Goal: Book appointment/travel/reservation

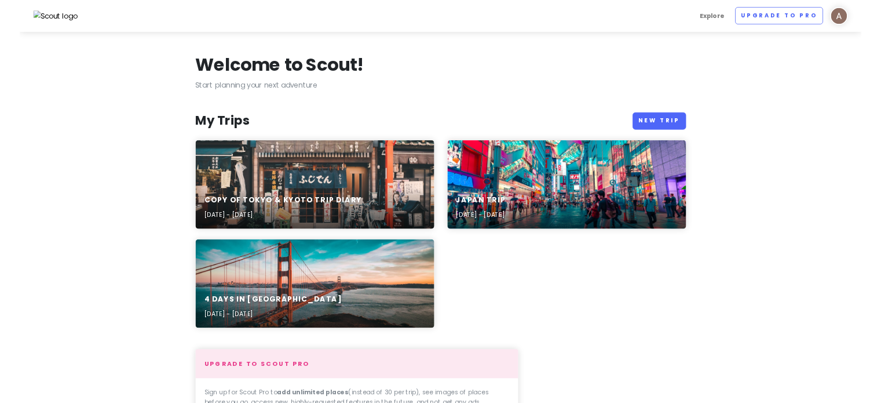
scroll to position [116, 0]
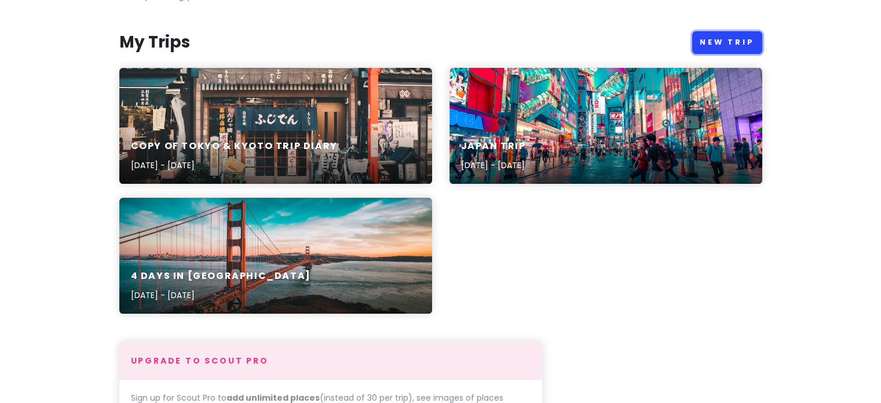
click at [717, 46] on link "New Trip" at bounding box center [728, 42] width 70 height 23
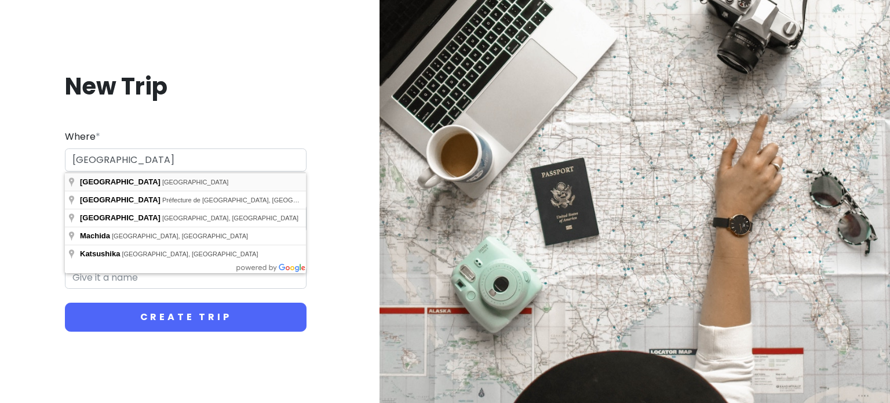
type input "[GEOGRAPHIC_DATA], [GEOGRAPHIC_DATA]"
type input "Tokyo Trip"
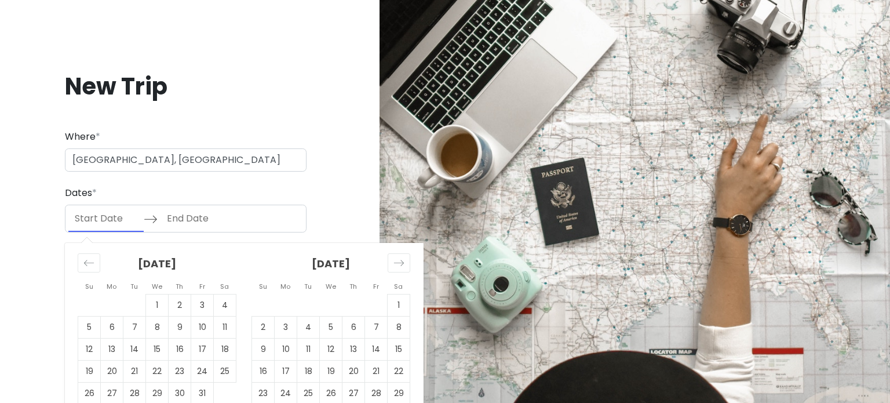
click at [117, 213] on input "Start Date" at bounding box center [105, 218] width 75 height 27
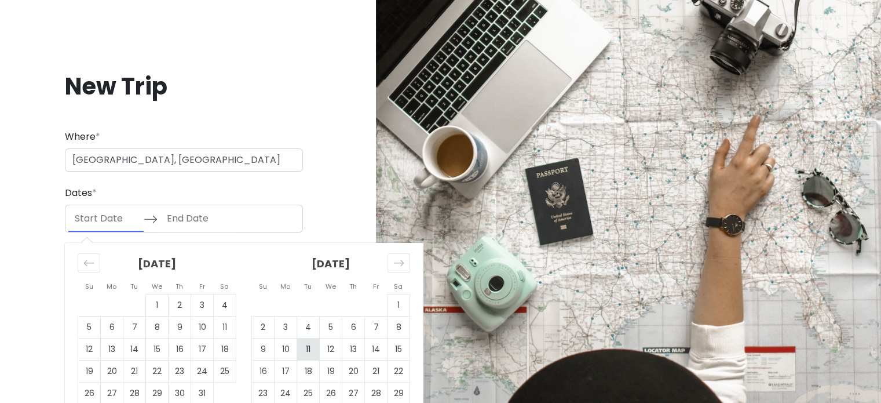
click at [306, 351] on td "11" at bounding box center [308, 349] width 23 height 22
type input "[DATE]"
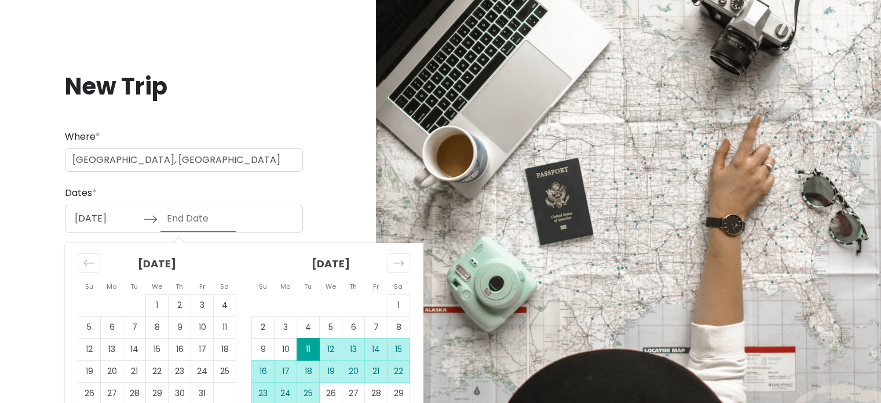
click at [304, 395] on td "25" at bounding box center [308, 394] width 23 height 22
type input "[DATE]"
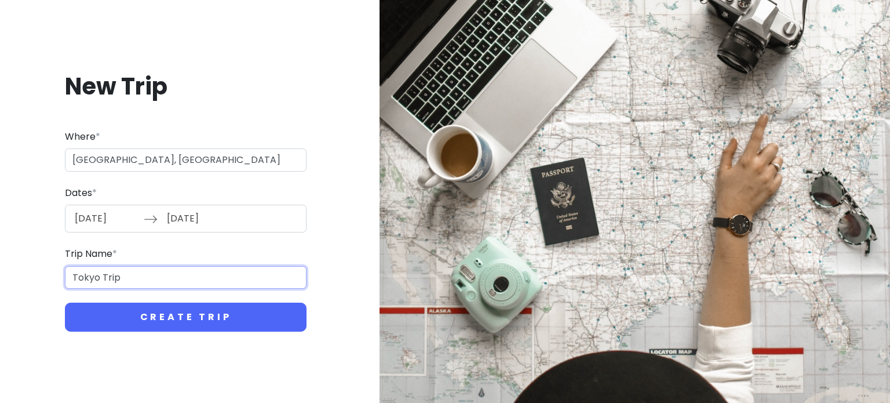
click at [127, 271] on input "Tokyo Trip" at bounding box center [186, 277] width 242 height 23
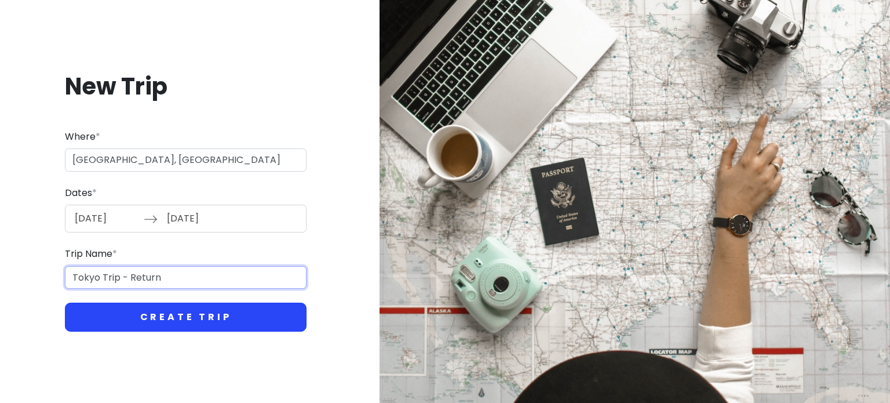
type input "Tokyo Trip - Return"
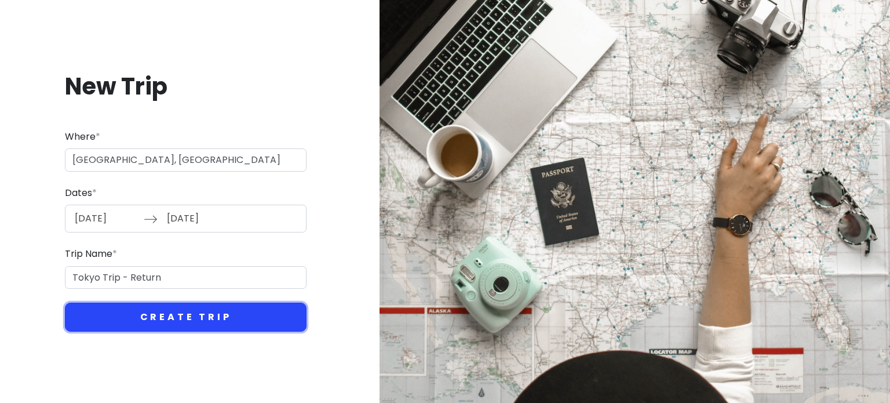
click at [170, 315] on button "Create Trip" at bounding box center [186, 317] width 242 height 29
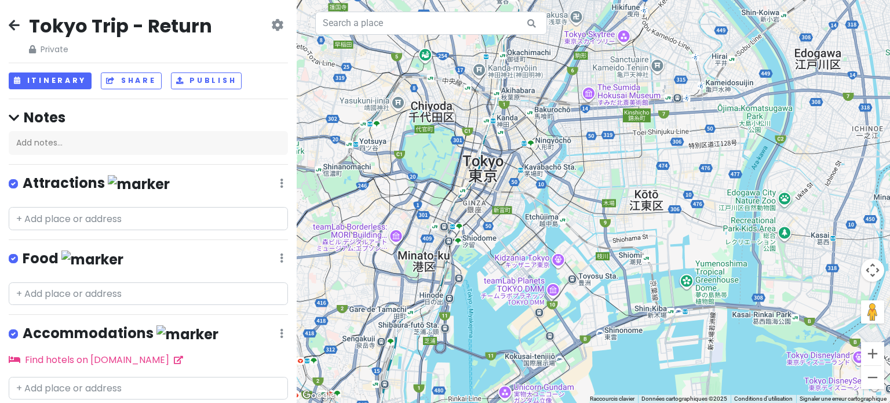
drag, startPoint x: 661, startPoint y: 224, endPoint x: 598, endPoint y: 253, distance: 69.0
click at [598, 253] on div at bounding box center [593, 201] width 593 height 403
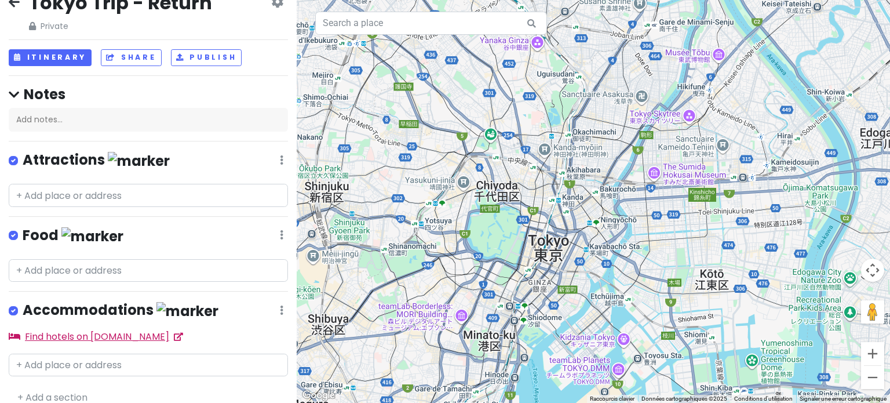
scroll to position [35, 0]
